Goal: Transaction & Acquisition: Purchase product/service

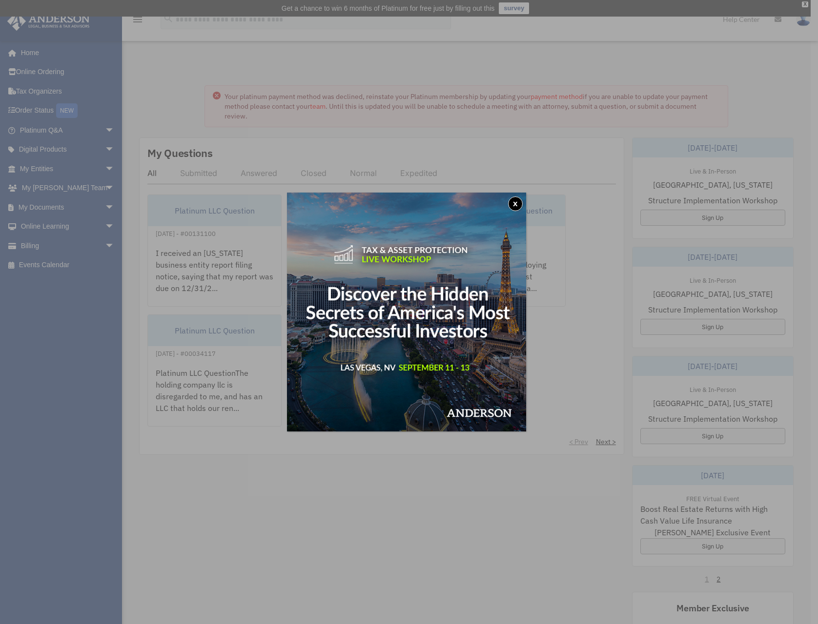
click at [44, 242] on div "x" at bounding box center [409, 312] width 818 height 624
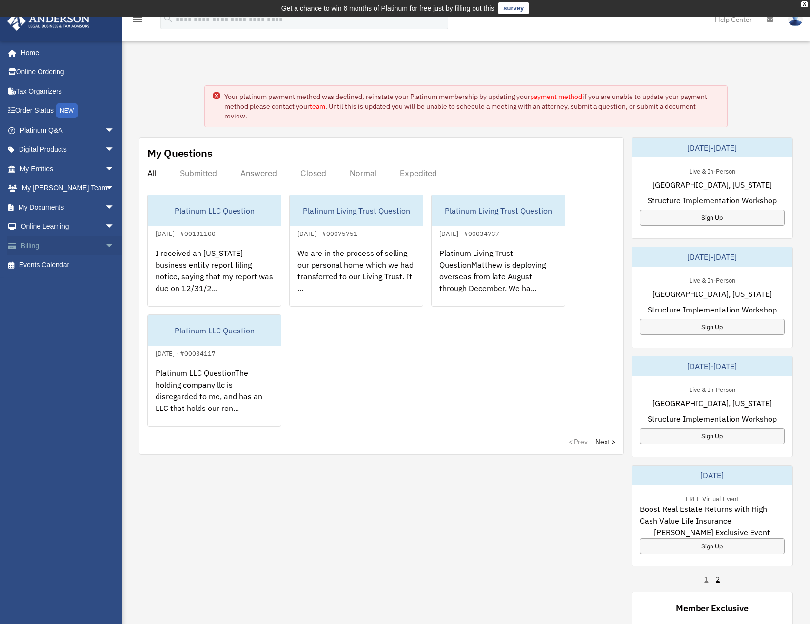
click at [43, 242] on link "Billing arrow_drop_down" at bounding box center [68, 246] width 122 height 20
click at [35, 246] on link "Billing arrow_drop_down" at bounding box center [68, 246] width 122 height 20
click at [105, 243] on span "arrow_drop_down" at bounding box center [115, 246] width 20 height 20
click at [66, 266] on link "$ Open Invoices" at bounding box center [72, 266] width 116 height 20
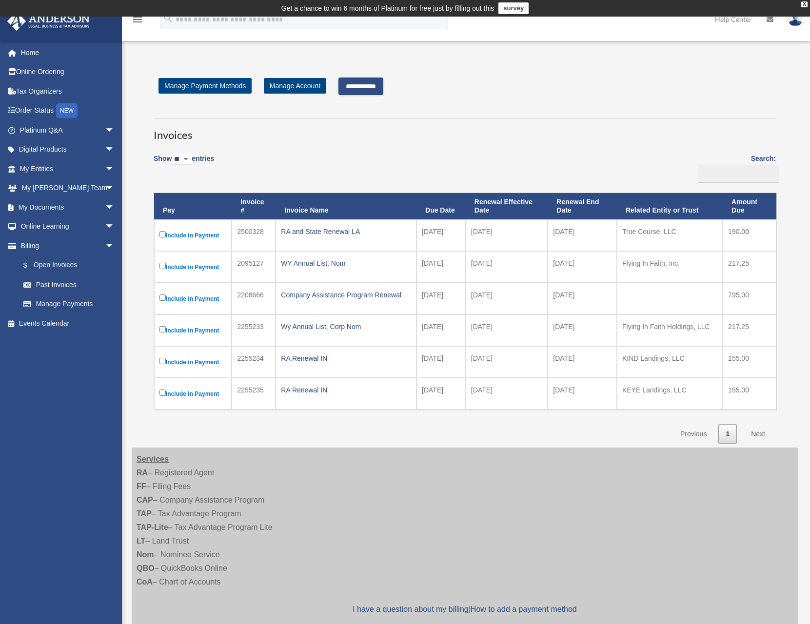
click at [161, 262] on label "Include in Payment" at bounding box center [193, 267] width 67 height 12
click at [165, 328] on td "Include in Payment" at bounding box center [193, 331] width 78 height 32
click at [162, 397] on label "Include in Payment" at bounding box center [193, 394] width 67 height 12
click at [763, 434] on link "Next" at bounding box center [758, 434] width 29 height 20
click at [371, 88] on input "**********" at bounding box center [361, 87] width 45 height 18
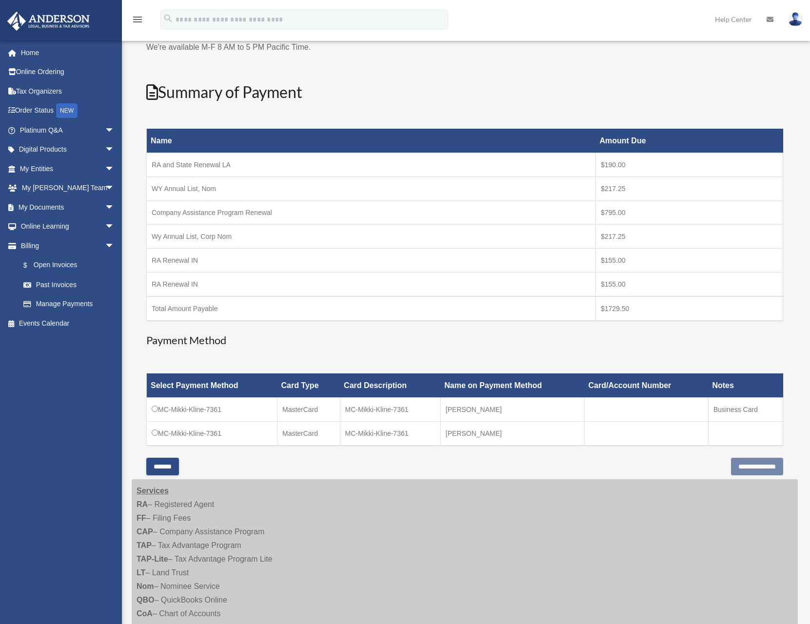
scroll to position [98, 0]
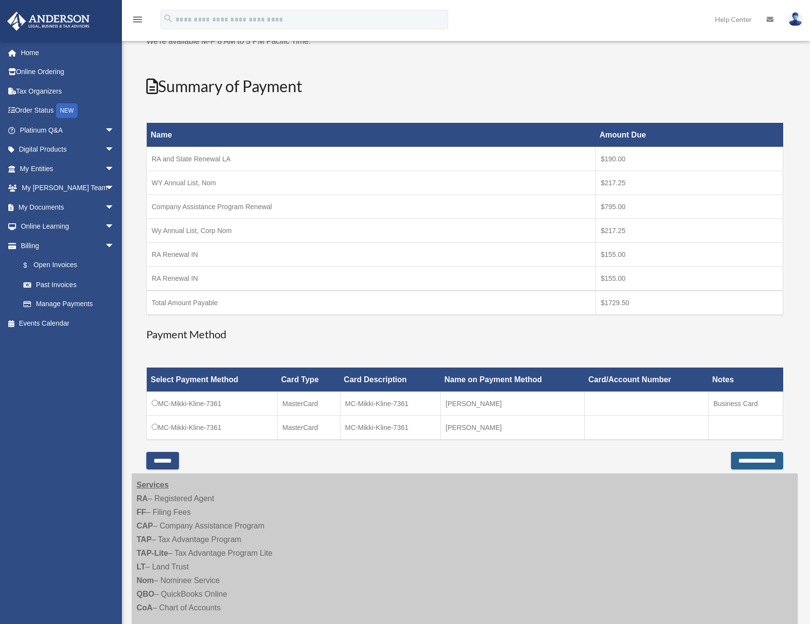
click at [743, 458] on input "**********" at bounding box center [757, 461] width 52 height 18
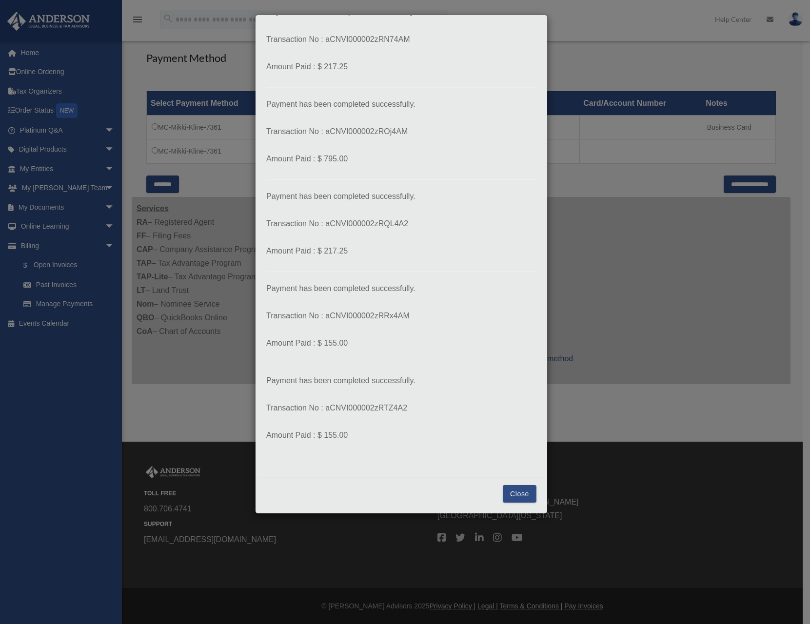
scroll to position [374, 0]
click at [513, 496] on button "Close" at bounding box center [520, 494] width 34 height 18
